Goal: Task Accomplishment & Management: Use online tool/utility

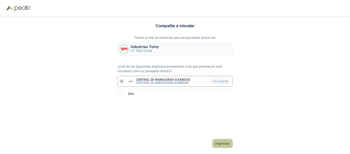
click at [225, 141] on button "Ingresar" at bounding box center [223, 143] width 20 height 9
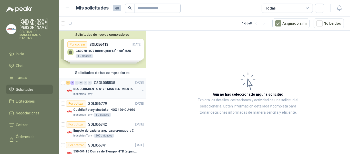
click at [105, 81] on p "GSOL005535" at bounding box center [104, 83] width 21 height 4
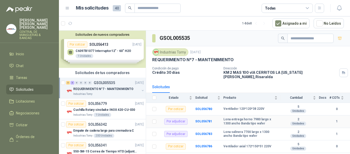
scroll to position [22, 0]
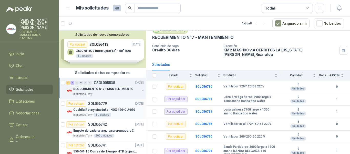
click at [103, 104] on p "SOL056779" at bounding box center [97, 104] width 19 height 4
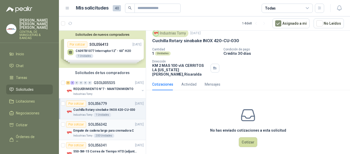
scroll to position [26, 0]
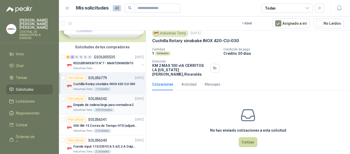
click at [100, 98] on p "SOL056342" at bounding box center [97, 99] width 19 height 4
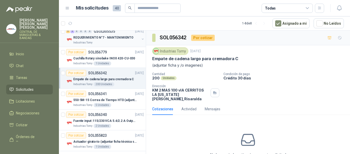
scroll to position [77, 0]
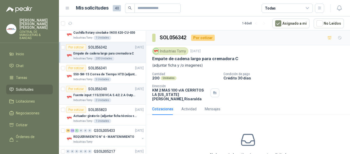
click at [104, 87] on p "SOL056340" at bounding box center [97, 89] width 19 height 4
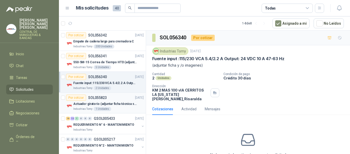
scroll to position [95, 0]
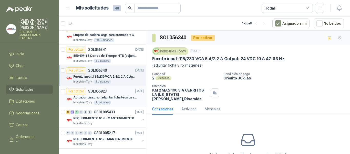
click at [97, 89] on div "Por cotizar SOL055823" at bounding box center [86, 91] width 41 height 6
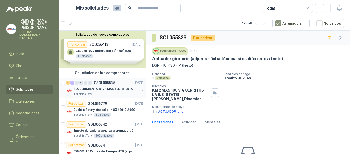
click at [108, 81] on p "GSOL005535" at bounding box center [104, 83] width 21 height 4
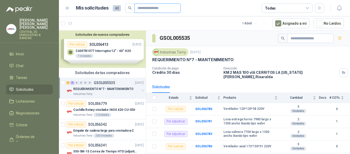
click at [150, 6] on input "text" at bounding box center [156, 8] width 36 height 9
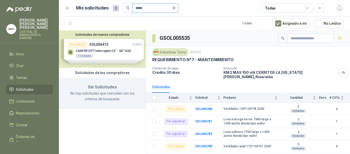
type input "*****"
click at [107, 51] on div "Solicitudes de nuevos compradores Por cotizar SOL056413 [DATE] C6097B1077 Inter…" at bounding box center [102, 49] width 87 height 37
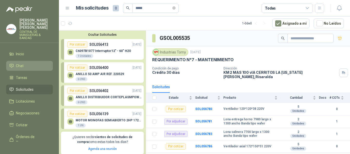
click at [21, 63] on span "Chat" at bounding box center [20, 66] width 8 height 6
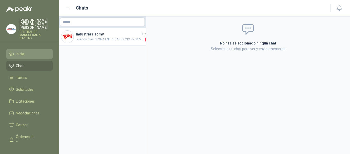
click at [21, 51] on span "Inicio" at bounding box center [20, 54] width 8 height 6
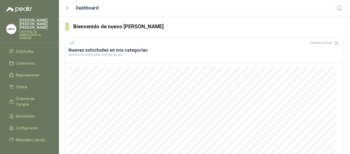
scroll to position [45, 0]
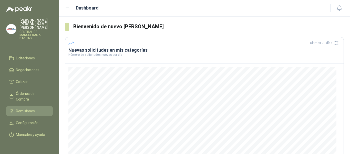
click at [30, 108] on span "Remisiones" at bounding box center [25, 111] width 19 height 6
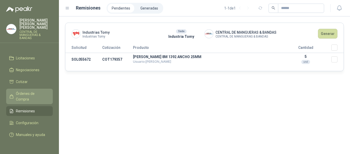
click at [19, 90] on span "Órdenes de Compra" at bounding box center [32, 95] width 32 height 11
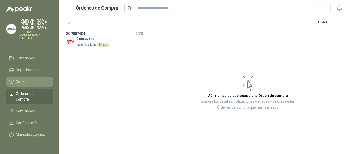
click at [19, 79] on span "Cotizar" at bounding box center [22, 82] width 12 height 6
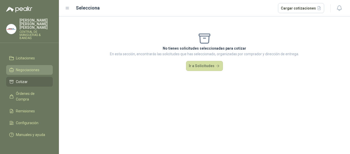
click at [31, 67] on span "Negociaciones" at bounding box center [28, 70] width 24 height 6
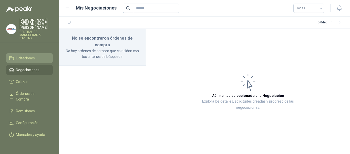
click at [35, 55] on span "Licitaciones" at bounding box center [25, 58] width 19 height 6
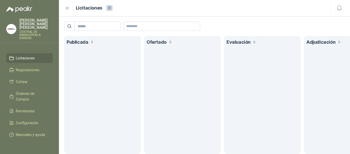
scroll to position [19, 0]
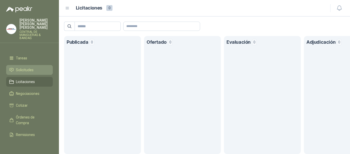
click at [29, 67] on span "Solicitudes" at bounding box center [25, 70] width 18 height 6
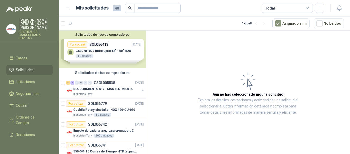
click at [115, 47] on div "Solicitudes de nuevos compradores Por cotizar SOL056413 [DATE] C6097B1077 Inter…" at bounding box center [102, 49] width 87 height 37
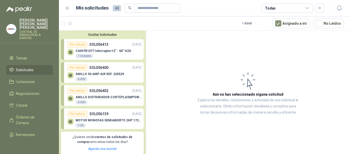
click at [116, 7] on span "40" at bounding box center [117, 8] width 8 height 6
click at [94, 9] on h1 "Mis solicitudes" at bounding box center [92, 7] width 33 height 7
click at [68, 8] on icon at bounding box center [67, 8] width 5 height 5
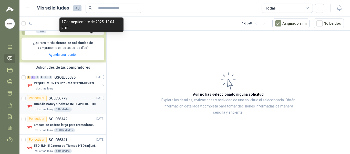
scroll to position [103, 0]
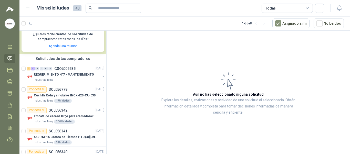
click at [26, 7] on icon at bounding box center [28, 8] width 5 height 5
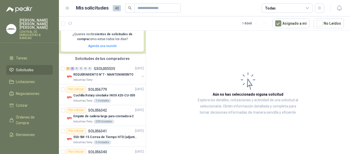
click at [308, 8] on icon at bounding box center [307, 7] width 3 height 1
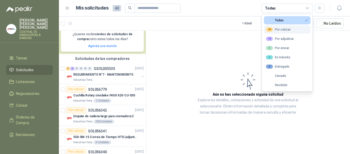
click at [288, 30] on div "24 Por cotizar" at bounding box center [278, 29] width 25 height 4
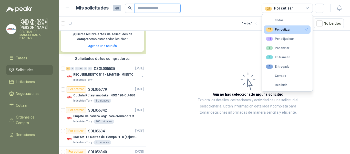
click at [144, 7] on input "text" at bounding box center [156, 8] width 36 height 9
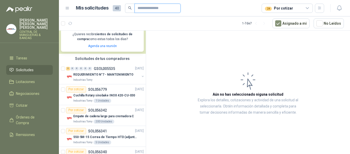
type input "*****"
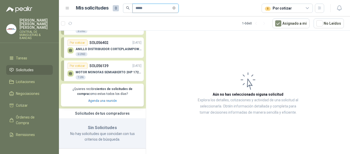
click at [136, 8] on input "*****" at bounding box center [154, 8] width 36 height 9
click at [31, 79] on span "Licitaciones" at bounding box center [25, 82] width 19 height 6
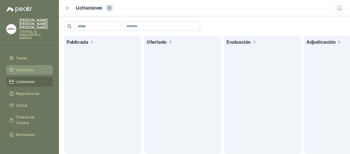
click at [28, 67] on span "Solicitudes" at bounding box center [25, 70] width 18 height 6
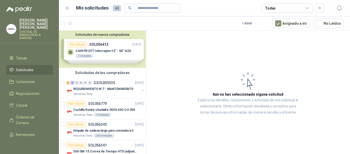
click at [309, 7] on icon at bounding box center [307, 7] width 3 height 1
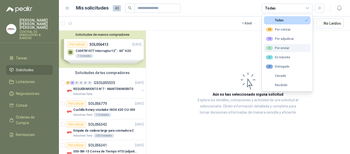
click at [283, 49] on div "1 Por enviar" at bounding box center [277, 48] width 23 height 4
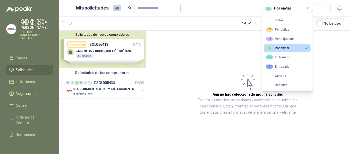
click at [232, 53] on article "Aún no has seleccionado niguna solicitud Explora los detalles, cotizaciones y a…" at bounding box center [248, 93] width 204 height 125
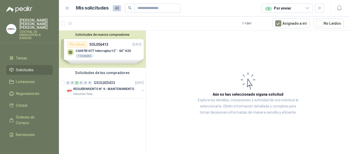
click at [308, 7] on icon at bounding box center [307, 8] width 5 height 5
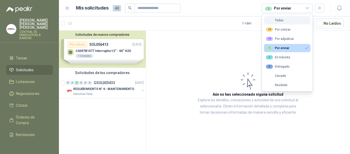
click at [285, 20] on button "Todas" at bounding box center [287, 20] width 47 height 8
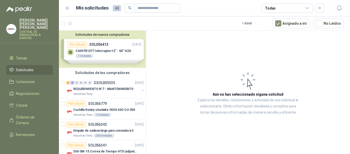
click at [116, 7] on span "40" at bounding box center [117, 8] width 8 height 6
click at [97, 8] on h1 "Mis solicitudes" at bounding box center [92, 7] width 33 height 7
click at [71, 23] on icon "button" at bounding box center [70, 23] width 4 height 4
click at [130, 8] on icon "search" at bounding box center [129, 7] width 3 height 3
click at [130, 8] on icon "search" at bounding box center [130, 8] width 4 height 4
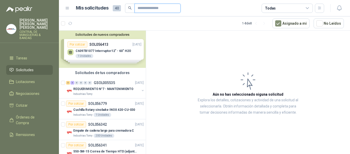
click at [144, 6] on input "text" at bounding box center [156, 8] width 36 height 9
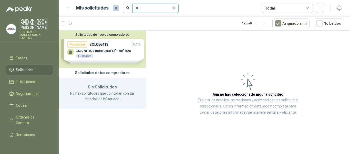
type input "**"
click at [102, 43] on div "Solicitudes de nuevos compradores Por cotizar SOL056413 [DATE] C6097B1077 Inter…" at bounding box center [102, 49] width 87 height 37
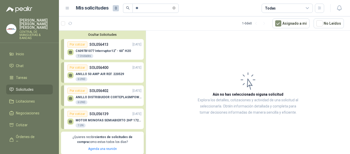
scroll to position [26, 0]
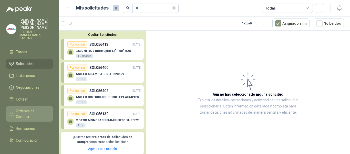
click at [29, 112] on span "Órdenes de Compra" at bounding box center [32, 113] width 32 height 11
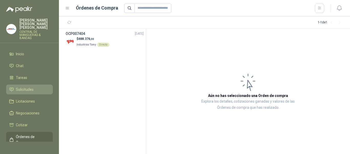
click at [32, 87] on span "Solicitudes" at bounding box center [25, 89] width 18 height 6
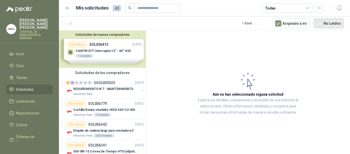
click at [333, 24] on button "No Leídos" at bounding box center [329, 23] width 30 height 10
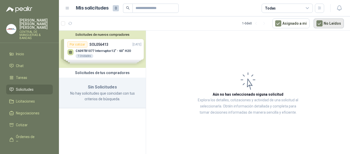
click at [325, 22] on button "No Leídos" at bounding box center [329, 23] width 30 height 10
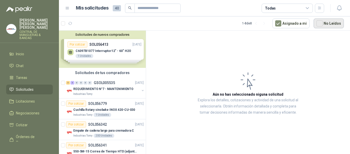
click at [330, 25] on button "No Leídos" at bounding box center [329, 23] width 30 height 10
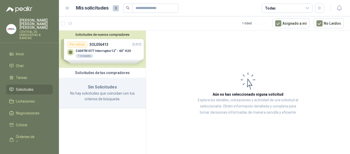
click at [118, 51] on div "Solicitudes de nuevos compradores Por cotizar SOL056413 [DATE] C6097B1077 Inter…" at bounding box center [102, 49] width 87 height 37
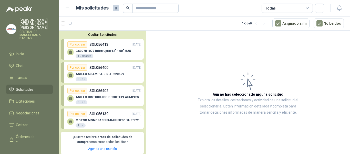
click at [103, 44] on p "SOL056413" at bounding box center [98, 45] width 19 height 6
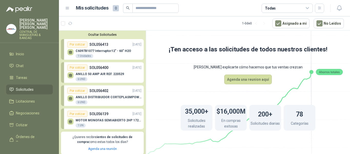
click at [99, 66] on p "SOL056400" at bounding box center [98, 68] width 19 height 6
click at [99, 67] on p "SOL056400" at bounding box center [98, 68] width 19 height 6
click at [77, 44] on div "Por cotizar" at bounding box center [77, 44] width 20 height 6
click at [71, 53] on icon at bounding box center [71, 51] width 4 height 2
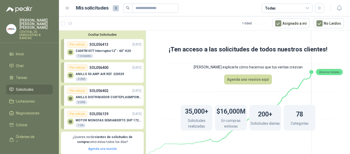
click at [114, 50] on p "C6097B1077 Interruptor12" - 60" H2O" at bounding box center [104, 51] width 56 height 4
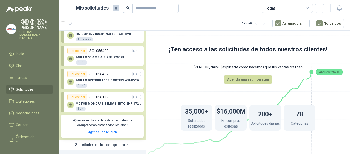
scroll to position [26, 0]
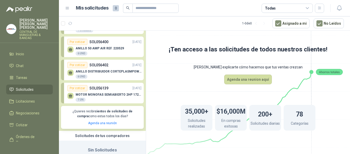
click at [105, 49] on p "ANILLO 50 AMP AIR REF. 220529" at bounding box center [100, 48] width 48 height 4
click at [104, 70] on p "ANILLO DISTRIBUIDOR CORTEPLASMPOWERMX125" at bounding box center [109, 71] width 66 height 4
click at [103, 70] on p "ANILLO DISTRIBUIDOR CORTEPLASMPOWERMX125" at bounding box center [109, 71] width 66 height 4
click at [107, 94] on p "MOTOR MONOFAS SEMIABIERTO 2HP 1720RPM" at bounding box center [109, 95] width 66 height 4
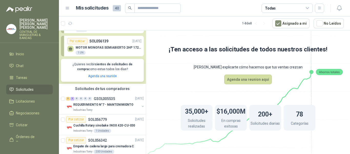
scroll to position [103, 0]
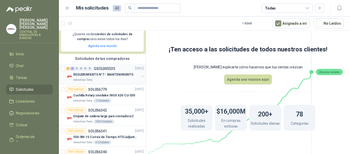
click at [109, 70] on p "GSOL005535" at bounding box center [104, 69] width 21 height 4
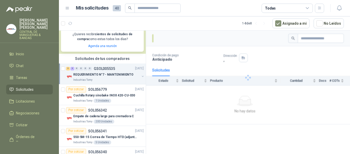
click at [109, 70] on p "GSOL005535" at bounding box center [104, 69] width 21 height 4
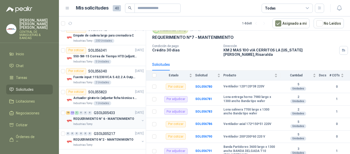
scroll to position [309, 0]
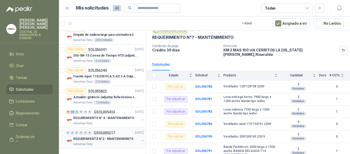
click at [108, 133] on p "GSOL005217" at bounding box center [104, 133] width 21 height 4
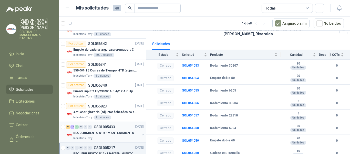
scroll to position [309, 0]
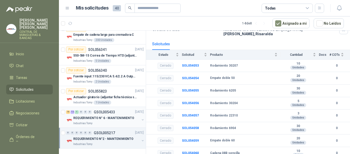
click at [111, 112] on p "GSOL005433" at bounding box center [104, 112] width 21 height 4
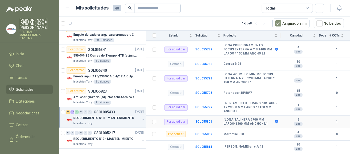
scroll to position [533, 0]
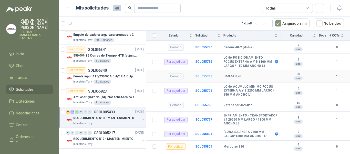
click at [207, 78] on b "SOL055783" at bounding box center [203, 76] width 17 height 4
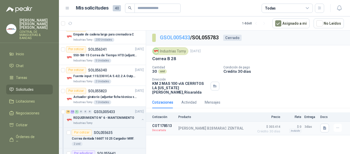
click at [178, 38] on link "GSOL005433" at bounding box center [175, 37] width 30 height 6
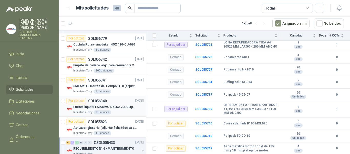
scroll to position [232, 0]
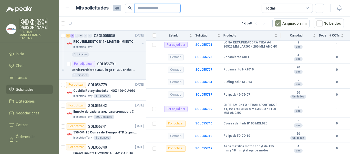
click at [151, 10] on input "text" at bounding box center [156, 8] width 36 height 9
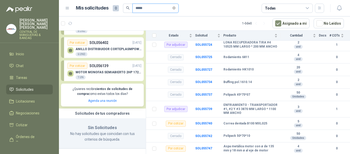
scroll to position [48, 0]
type input "*"
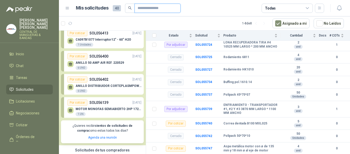
scroll to position [0, 0]
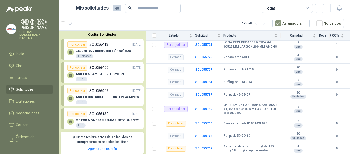
click at [37, 86] on li "Solicitudes" at bounding box center [29, 89] width 41 height 6
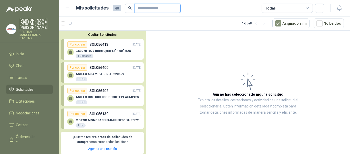
click at [147, 7] on input "text" at bounding box center [156, 8] width 36 height 9
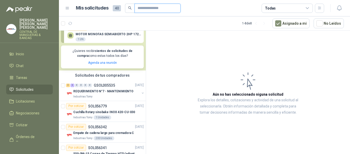
scroll to position [77, 0]
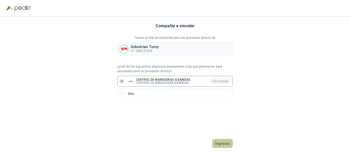
click at [229, 143] on button "Ingresar" at bounding box center [223, 143] width 20 height 9
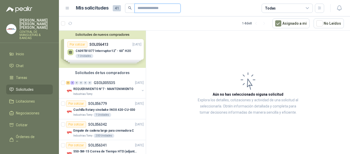
click at [149, 7] on input "text" at bounding box center [156, 8] width 36 height 9
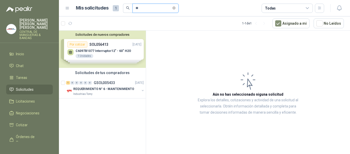
type input "*"
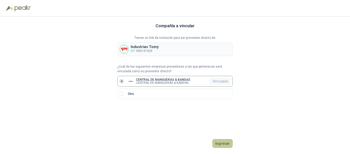
click at [225, 142] on button "Ingresar" at bounding box center [223, 143] width 20 height 9
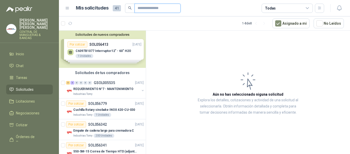
click at [146, 8] on input "text" at bounding box center [156, 8] width 36 height 9
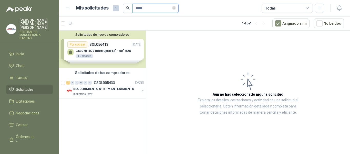
click at [152, 7] on input "*****" at bounding box center [154, 8] width 36 height 9
type input "*"
click at [125, 8] on span at bounding box center [127, 8] width 9 height 9
click at [127, 8] on icon "search" at bounding box center [127, 7] width 3 height 3
click at [27, 86] on span "Solicitudes" at bounding box center [25, 89] width 18 height 6
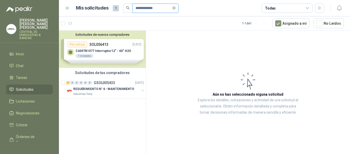
click at [165, 9] on input "**********" at bounding box center [154, 8] width 36 height 9
type input "*"
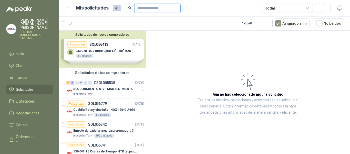
click at [145, 8] on input "text" at bounding box center [156, 8] width 36 height 9
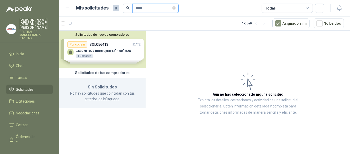
type input "*****"
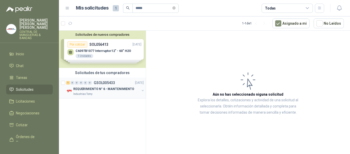
click at [107, 84] on p "GSOL005433" at bounding box center [104, 83] width 21 height 4
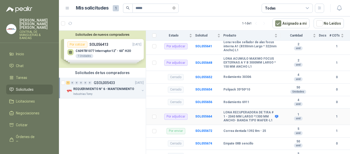
scroll to position [103, 0]
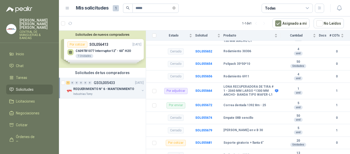
click at [67, 6] on icon at bounding box center [67, 8] width 5 height 5
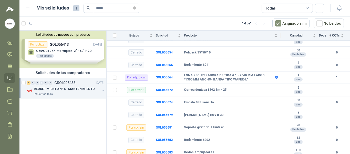
click at [28, 8] on icon at bounding box center [27, 8] width 3 height 2
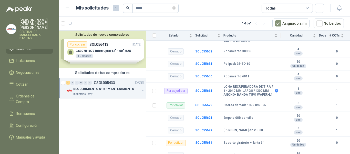
scroll to position [45, 0]
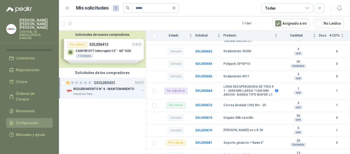
click at [32, 120] on span "Configuración" at bounding box center [27, 123] width 23 height 6
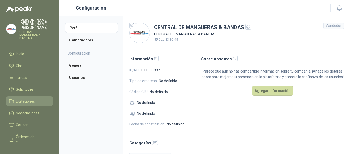
click at [27, 98] on span "Licitaciones" at bounding box center [25, 101] width 19 height 6
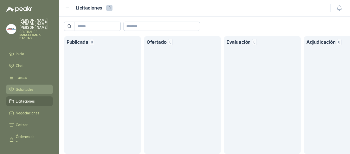
click at [29, 86] on span "Solicitudes" at bounding box center [25, 89] width 18 height 6
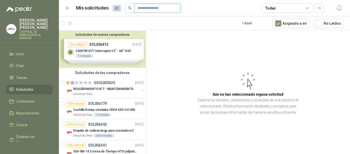
click at [148, 8] on input "text" at bounding box center [156, 8] width 36 height 9
type input "*****"
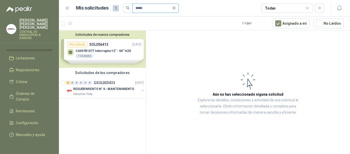
scroll to position [45, 0]
click at [34, 120] on span "Configuración" at bounding box center [27, 123] width 23 height 6
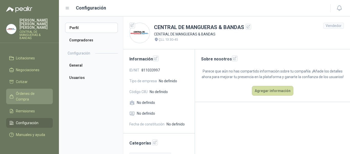
click at [24, 90] on span "Órdenes de Compra" at bounding box center [32, 95] width 32 height 11
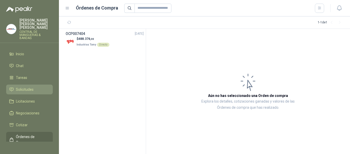
click at [25, 86] on span "Solicitudes" at bounding box center [25, 89] width 18 height 6
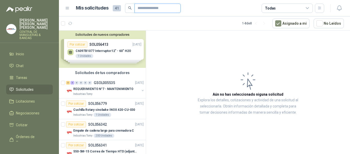
click at [145, 9] on input "text" at bounding box center [156, 8] width 36 height 9
type input "*****"
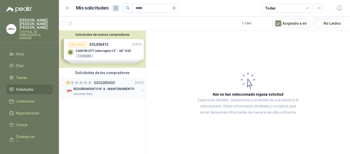
click at [112, 88] on p "REQUERIMIENTO N° 6 - MANTENIMIENTO" at bounding box center [103, 88] width 61 height 5
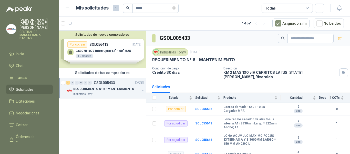
click at [143, 91] on button "button" at bounding box center [143, 90] width 4 height 4
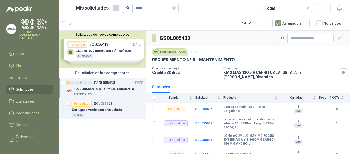
scroll to position [2, 0]
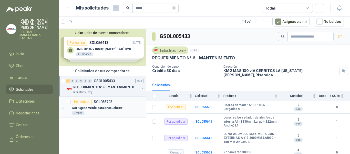
click at [103, 102] on p "SOL055793" at bounding box center [103, 102] width 19 height 4
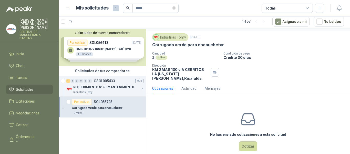
scroll to position [18, 0]
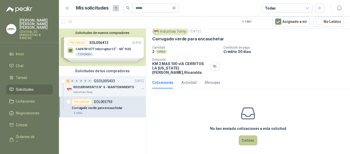
click at [246, 136] on button "Cotizar" at bounding box center [248, 140] width 18 height 10
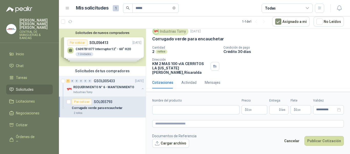
scroll to position [14, 0]
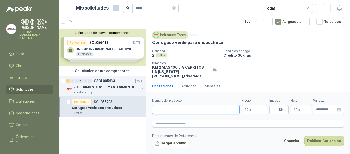
click at [200, 107] on input "Nombre del producto" at bounding box center [195, 109] width 87 height 9
type input "*"
type input "**********"
click at [305, 136] on button "Publicar Cotización" at bounding box center [324, 141] width 39 height 10
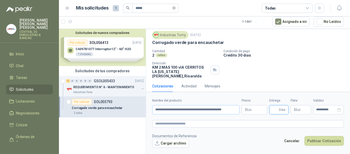
scroll to position [0, 0]
click at [252, 109] on p "$ 0 ,00" at bounding box center [255, 109] width 26 height 9
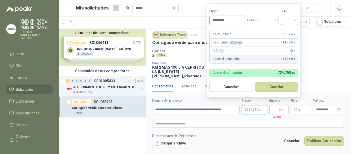
type input "*********"
click at [295, 22] on input "search" at bounding box center [289, 20] width 11 height 8
click at [293, 29] on div "19%" at bounding box center [290, 31] width 9 height 6
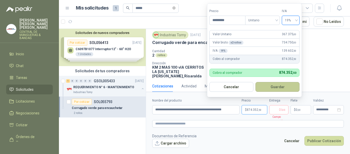
click at [280, 86] on button "Guardar" at bounding box center [278, 87] width 44 height 10
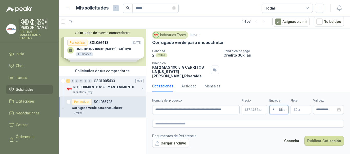
type input "*"
click at [305, 136] on button "Publicar Cotización" at bounding box center [324, 141] width 39 height 10
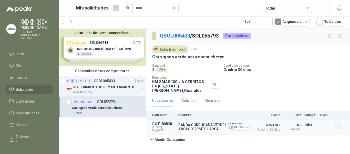
click at [338, 126] on icon "button" at bounding box center [338, 126] width 2 height 0
click at [316, 100] on button "Editar" at bounding box center [327, 101] width 41 height 8
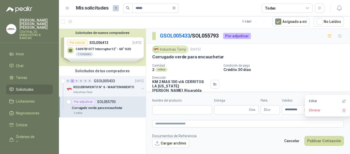
type input "**********"
type input "*"
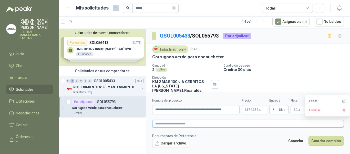
click at [186, 123] on textarea at bounding box center [248, 123] width 192 height 7
type textarea "*"
type textarea "**"
type textarea "***"
type textarea "****"
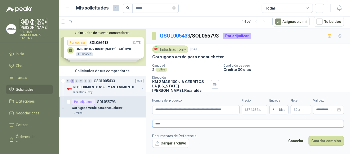
type textarea "*****"
type textarea "*******"
type textarea "********"
type textarea "*********"
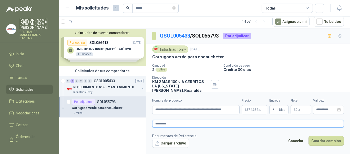
type textarea "**********"
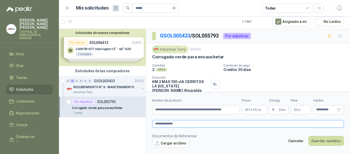
type textarea "**********"
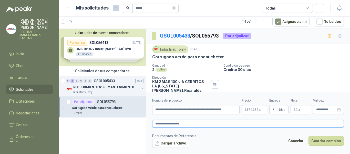
type textarea "**********"
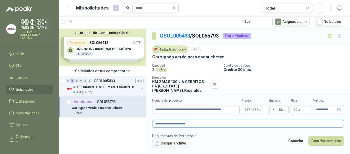
type textarea "**********"
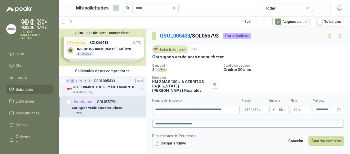
type textarea "**********"
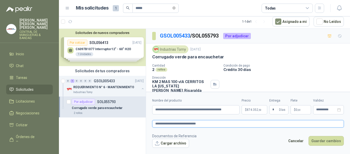
type textarea "**********"
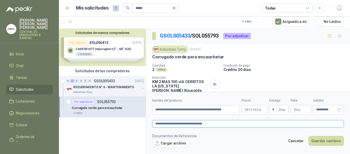
type textarea "**********"
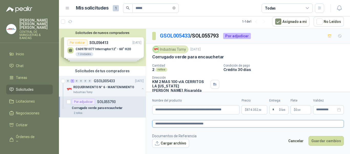
type textarea "**********"
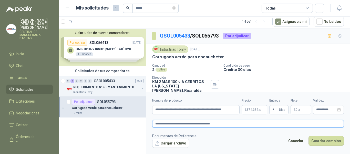
type textarea "**********"
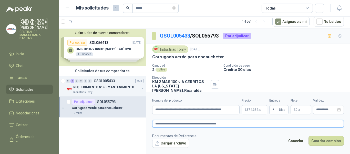
type textarea "**********"
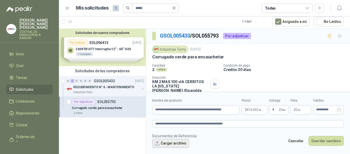
click at [173, 142] on button "Cargar archivo" at bounding box center [170, 142] width 37 height 9
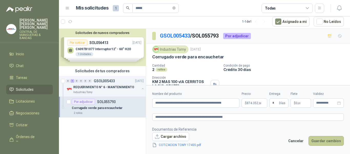
click at [330, 138] on button "Guardar cambios" at bounding box center [326, 141] width 35 height 10
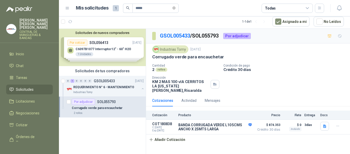
click at [21, 86] on span "Solicitudes" at bounding box center [25, 89] width 18 height 6
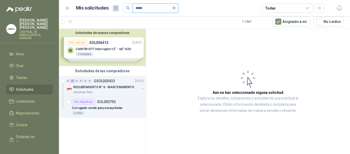
click at [154, 7] on input "*****" at bounding box center [154, 8] width 36 height 9
type input "*"
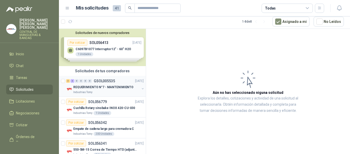
click at [141, 89] on button "button" at bounding box center [143, 88] width 4 height 4
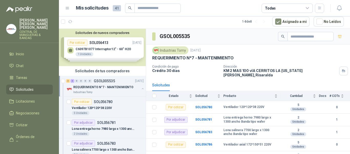
click at [141, 88] on button "button" at bounding box center [143, 88] width 4 height 4
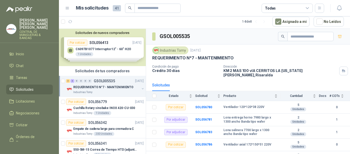
click at [130, 48] on div "Solicitudes de nuevos compradores Por cotizar SOL056413 [DATE] C6097B1077 Inter…" at bounding box center [102, 47] width 87 height 37
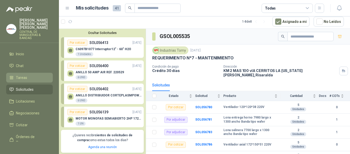
click at [24, 75] on span "Tareas" at bounding box center [21, 78] width 11 height 6
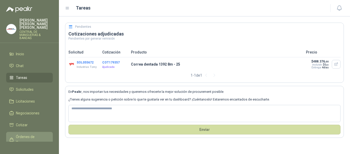
click at [23, 134] on span "Órdenes de Compra" at bounding box center [32, 139] width 32 height 11
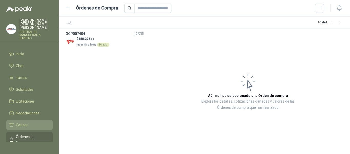
click at [23, 122] on span "Cotizar" at bounding box center [22, 125] width 12 height 6
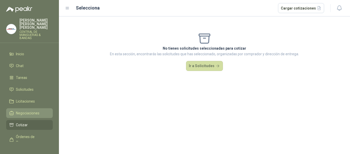
click at [25, 113] on link "Negociaciones" at bounding box center [29, 113] width 47 height 10
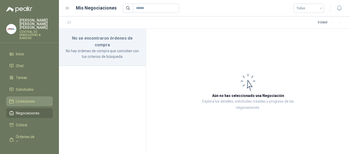
click at [28, 98] on span "Licitaciones" at bounding box center [25, 101] width 19 height 6
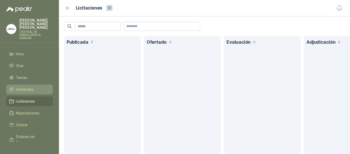
click at [25, 86] on span "Solicitudes" at bounding box center [25, 89] width 18 height 6
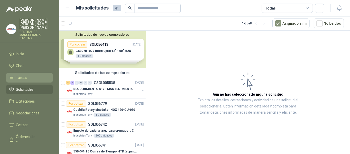
click at [22, 75] on span "Tareas" at bounding box center [21, 78] width 11 height 6
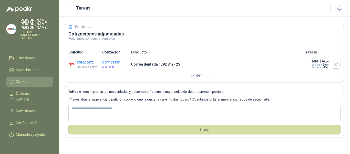
scroll to position [45, 0]
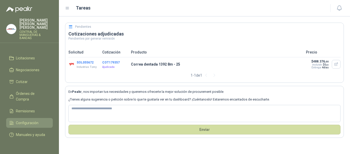
click at [32, 120] on span "Configuración" at bounding box center [27, 123] width 23 height 6
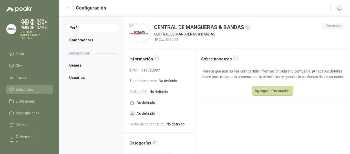
click at [28, 86] on span "Solicitudes" at bounding box center [25, 89] width 18 height 6
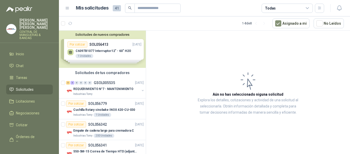
click at [129, 7] on icon "search" at bounding box center [130, 8] width 4 height 4
click at [69, 7] on icon at bounding box center [67, 8] width 5 height 5
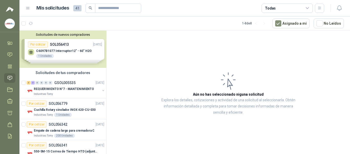
click at [28, 7] on icon at bounding box center [27, 8] width 3 height 2
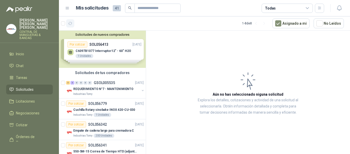
click at [72, 23] on icon "button" at bounding box center [70, 23] width 4 height 4
click at [154, 9] on input "text" at bounding box center [156, 8] width 36 height 9
type input "*****"
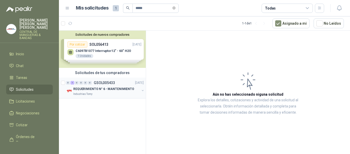
click at [143, 89] on button "button" at bounding box center [143, 90] width 4 height 4
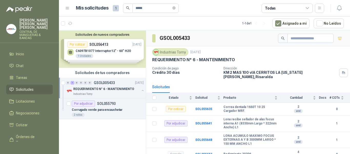
click at [142, 90] on button "button" at bounding box center [143, 90] width 4 height 4
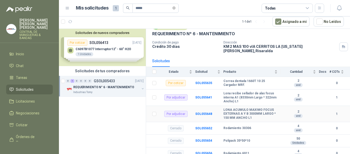
scroll to position [103, 0]
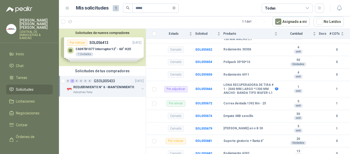
click at [143, 87] on button "button" at bounding box center [143, 88] width 4 height 4
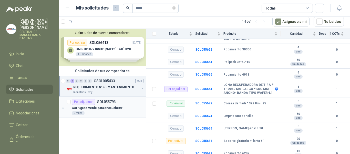
click at [110, 102] on p "SOL055793" at bounding box center [106, 102] width 19 height 4
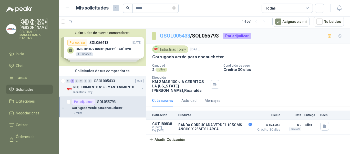
click at [176, 36] on link "GSOL005433" at bounding box center [175, 36] width 30 height 6
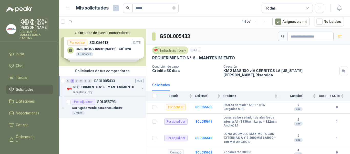
click at [142, 88] on button "button" at bounding box center [143, 88] width 4 height 4
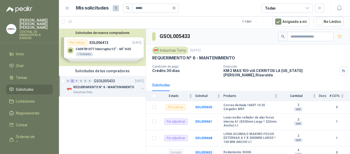
click at [29, 86] on span "Solicitudes" at bounding box center [25, 89] width 18 height 6
